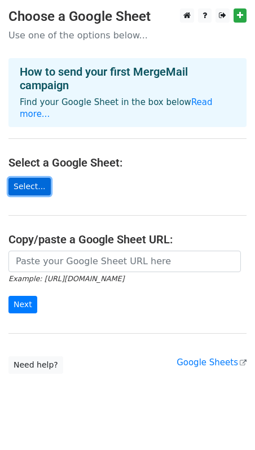
click at [20, 178] on link "Select..." at bounding box center [29, 187] width 42 height 18
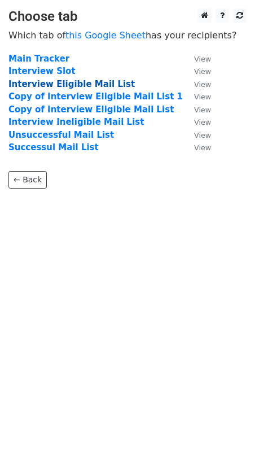
click at [101, 82] on strong "Interview Eligible Mail List" at bounding box center [71, 84] width 127 height 10
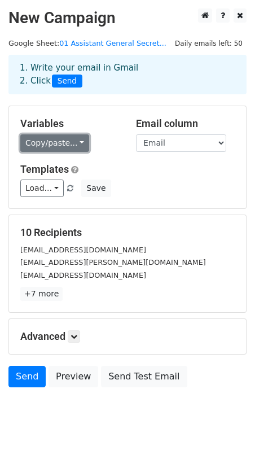
click at [67, 140] on link "Copy/paste..." at bounding box center [54, 143] width 69 height 18
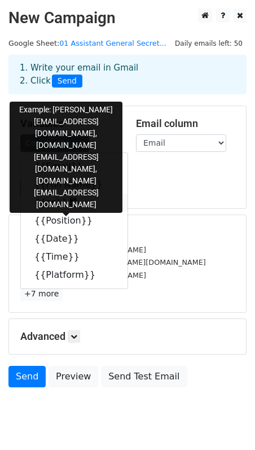
click at [55, 207] on link "{{cc}}" at bounding box center [74, 203] width 107 height 18
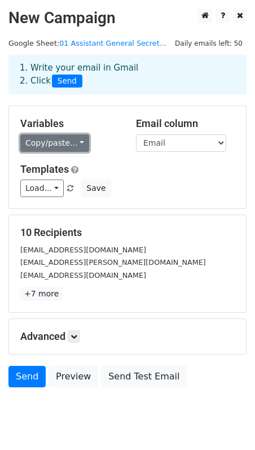
click at [68, 146] on link "Copy/paste..." at bounding box center [54, 143] width 69 height 18
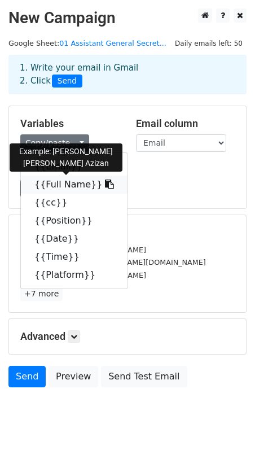
click at [64, 184] on link "{{Full Name}}" at bounding box center [74, 185] width 107 height 18
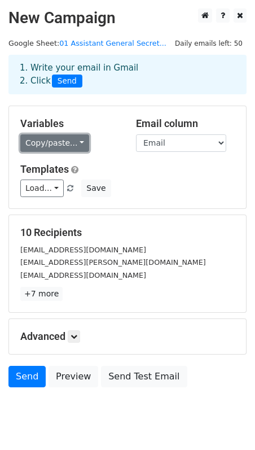
click at [72, 141] on link "Copy/paste..." at bounding box center [54, 143] width 69 height 18
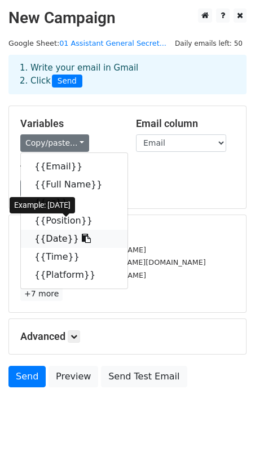
click at [60, 238] on link "{{Date}}" at bounding box center [74, 239] width 107 height 18
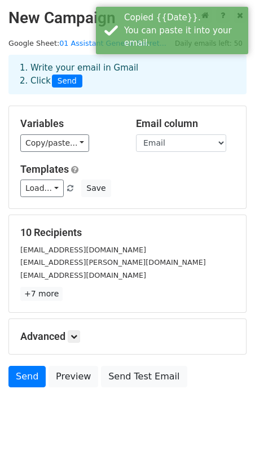
click at [65, 129] on h5 "Variables" at bounding box center [69, 124] width 99 height 12
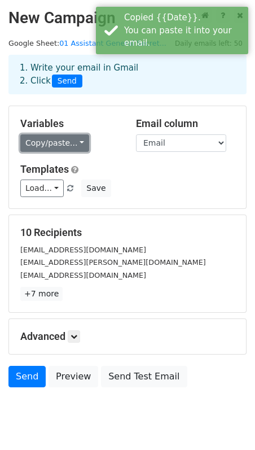
click at [65, 145] on link "Copy/paste..." at bounding box center [54, 143] width 69 height 18
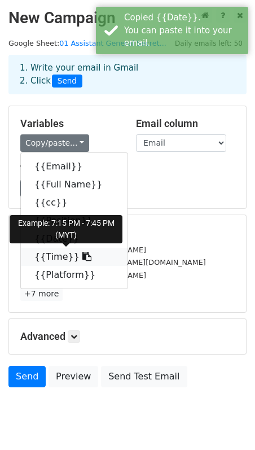
click at [51, 258] on link "{{Time}}" at bounding box center [74, 257] width 107 height 18
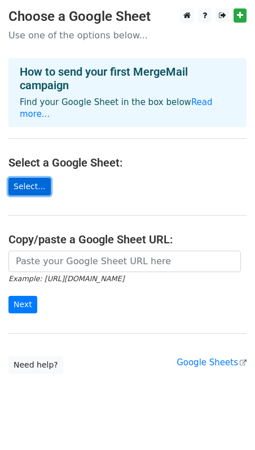
click at [33, 178] on link "Select..." at bounding box center [29, 187] width 42 height 18
